Goal: Information Seeking & Learning: Learn about a topic

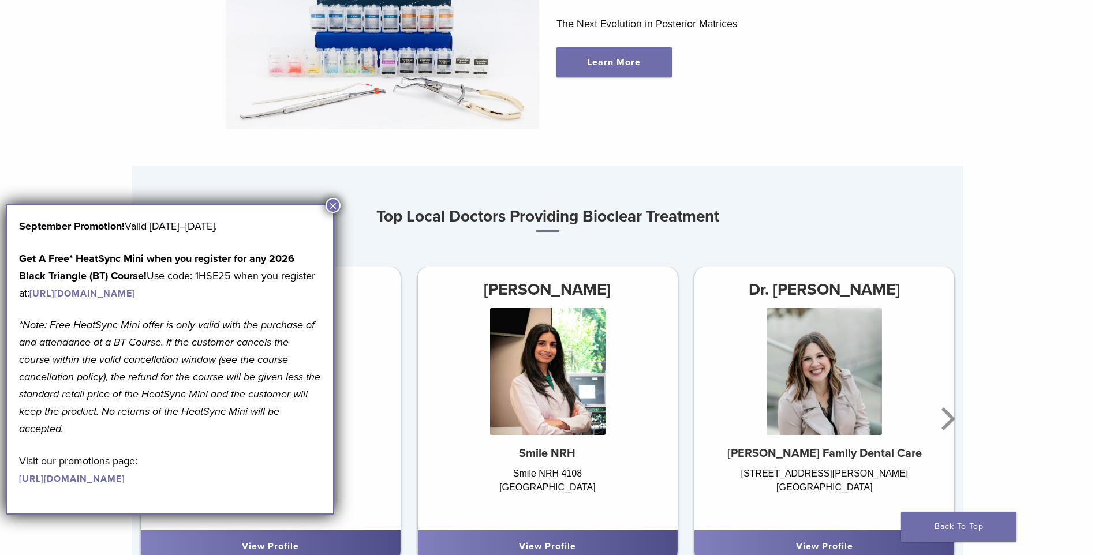
scroll to position [577, 0]
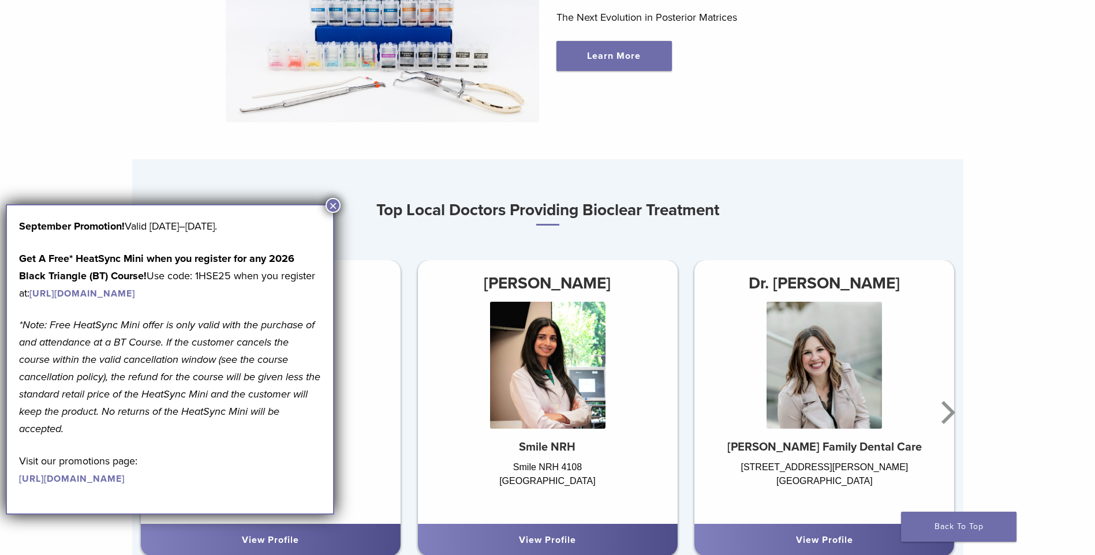
click at [344, 89] on img at bounding box center [382, 20] width 313 height 204
click at [351, 79] on img at bounding box center [382, 20] width 313 height 204
click at [336, 203] on button "×" at bounding box center [333, 205] width 15 height 15
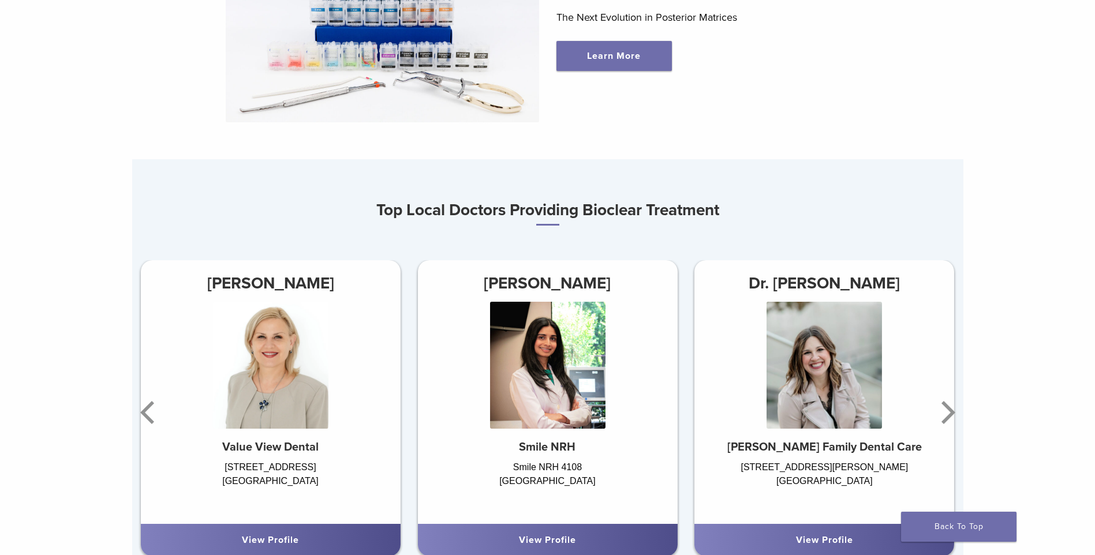
click at [365, 87] on img at bounding box center [382, 20] width 313 height 204
click at [366, 87] on img at bounding box center [382, 20] width 313 height 204
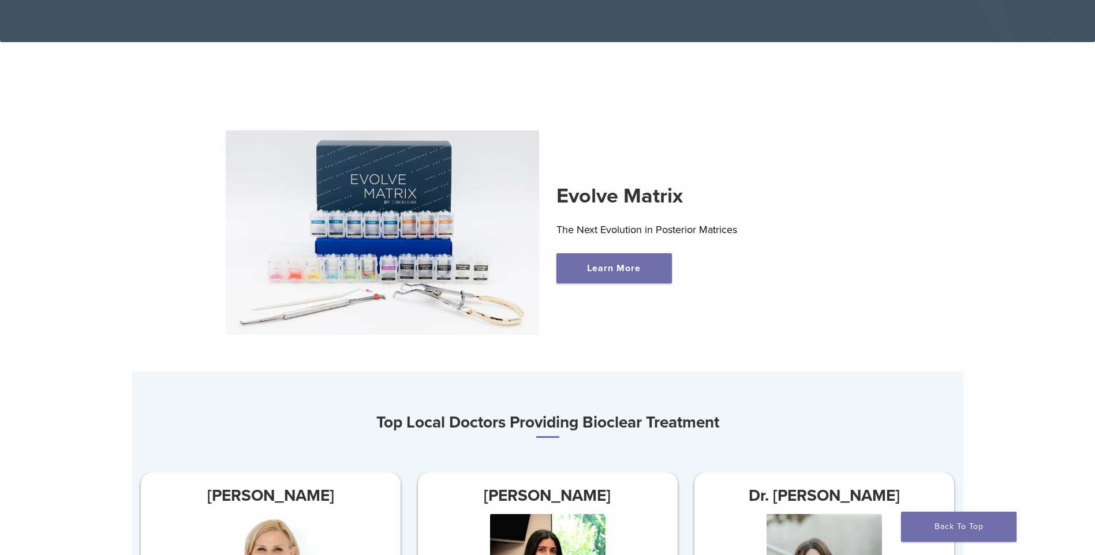
scroll to position [346, 0]
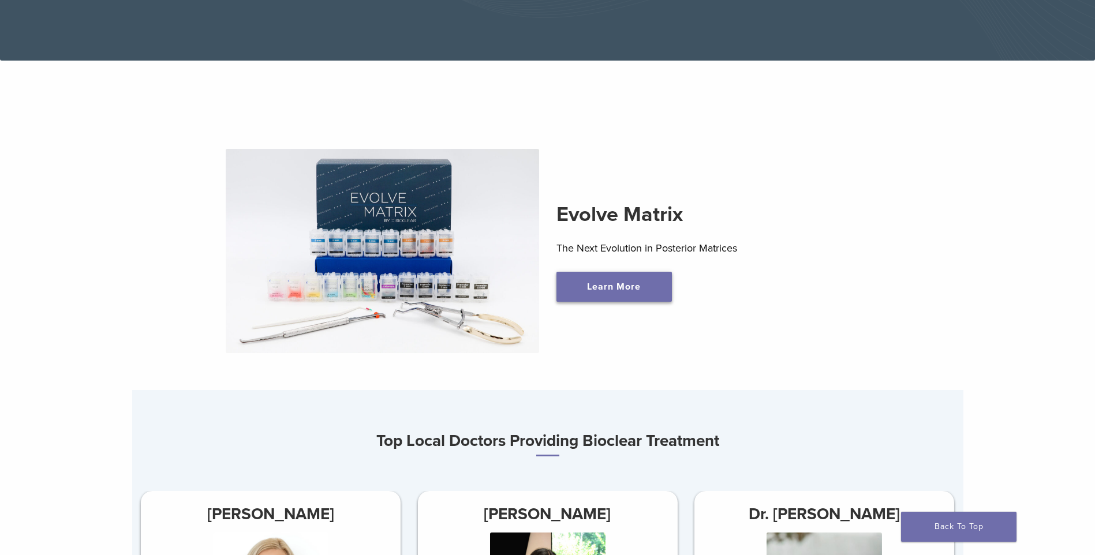
click at [613, 286] on link "Learn More" at bounding box center [613, 287] width 115 height 30
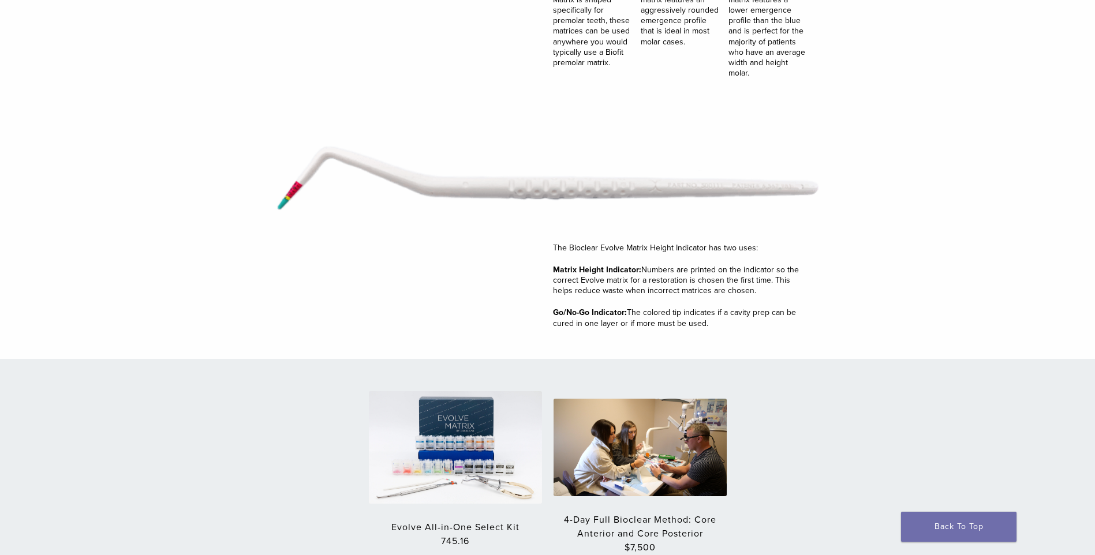
scroll to position [1443, 0]
